Goal: Obtain resource: Download file/media

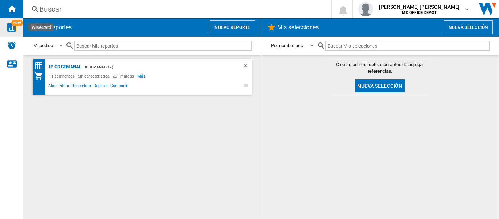
click at [16, 31] on img "WiseCard" at bounding box center [11, 27] width 9 height 9
click at [52, 86] on span "Abrir" at bounding box center [52, 86] width 11 height 9
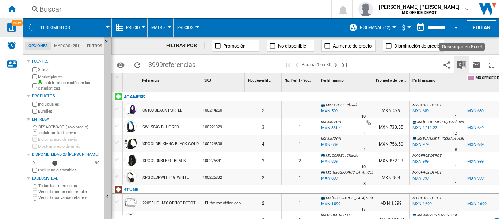
click at [459, 63] on img "Descargar en Excel" at bounding box center [461, 64] width 9 height 9
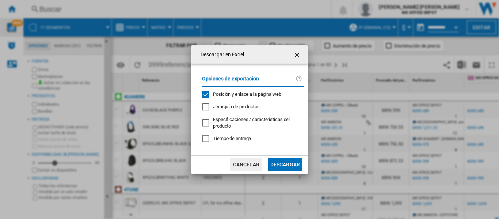
click at [292, 167] on button "Descargar" at bounding box center [285, 164] width 34 height 13
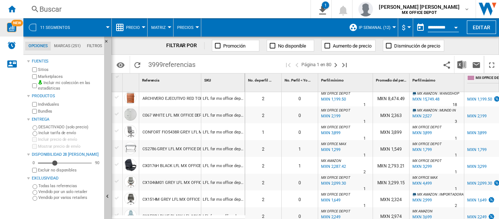
scroll to position [292, 0]
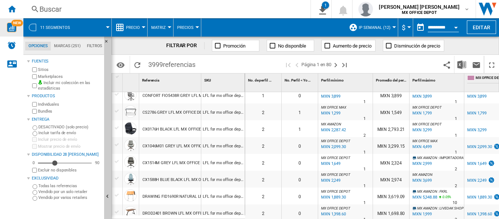
click at [482, 45] on div "FILTRAR POR Promoción No disponible Aumento de precio Disminución de precio" at bounding box center [304, 46] width 387 height 18
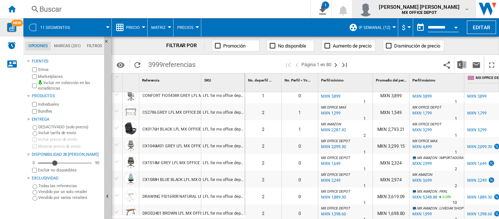
click at [425, 10] on b "MX OFFICE DEPOT" at bounding box center [419, 12] width 35 height 5
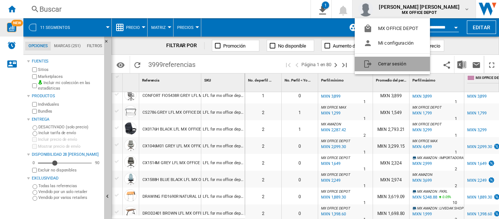
click at [415, 65] on button "Cerrar sesión" at bounding box center [392, 64] width 75 height 15
